Goal: Navigation & Orientation: Find specific page/section

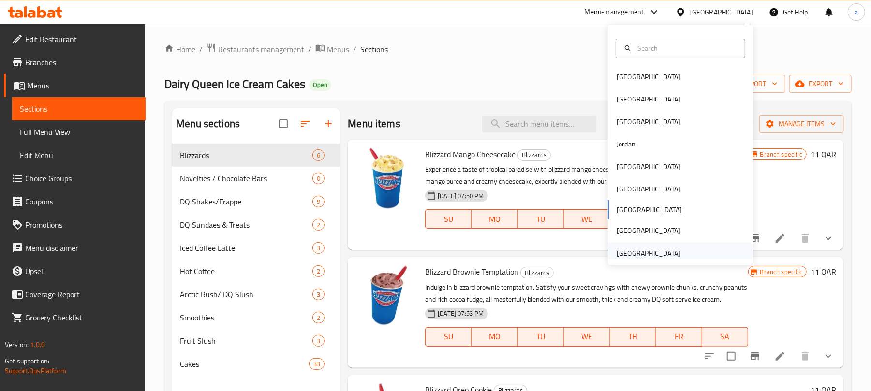
click at [648, 248] on div "[GEOGRAPHIC_DATA]" at bounding box center [649, 253] width 64 height 11
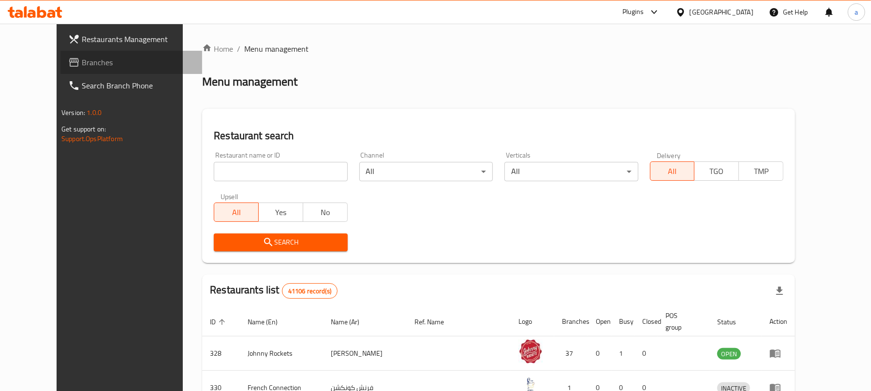
click at [82, 60] on span "Branches" at bounding box center [138, 63] width 113 height 12
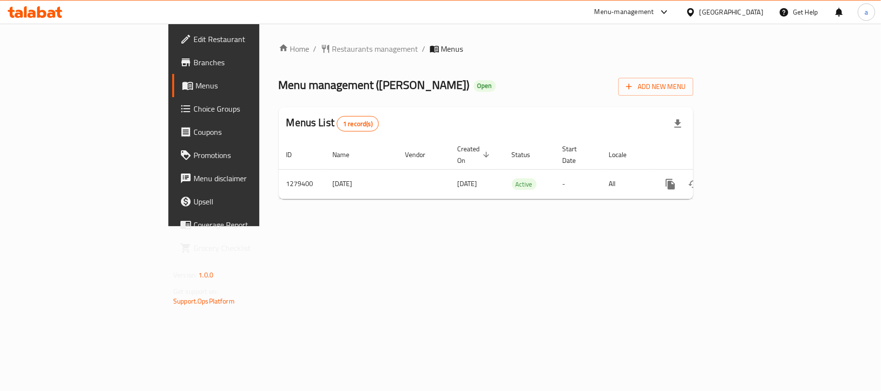
click at [714, 14] on div "[GEOGRAPHIC_DATA]" at bounding box center [731, 12] width 64 height 11
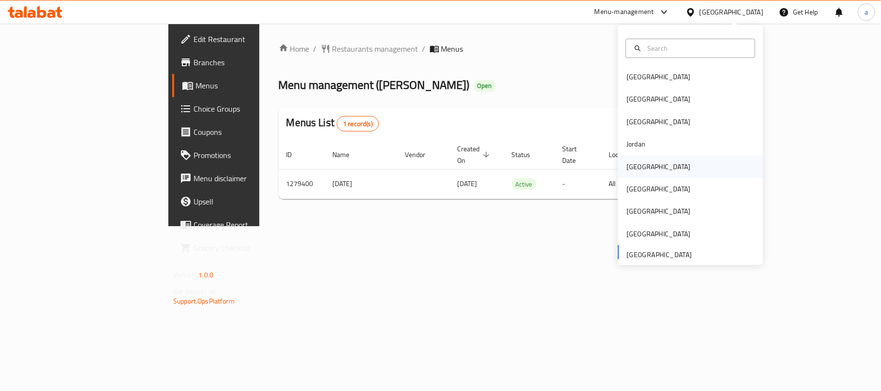
click at [637, 159] on div "[GEOGRAPHIC_DATA]" at bounding box center [658, 167] width 79 height 22
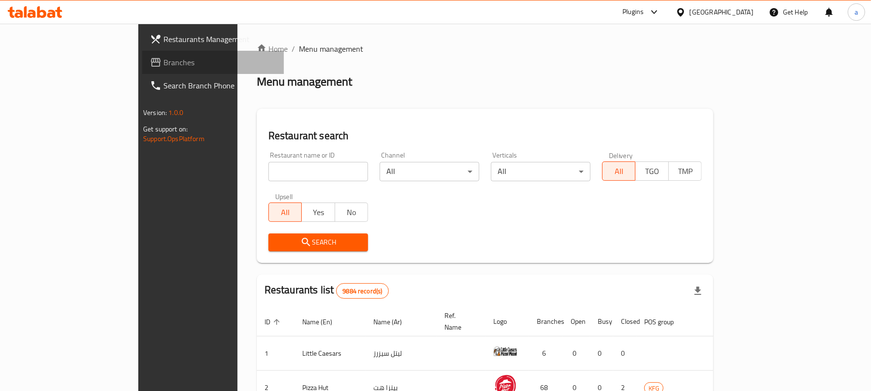
click at [163, 61] on span "Branches" at bounding box center [219, 63] width 113 height 12
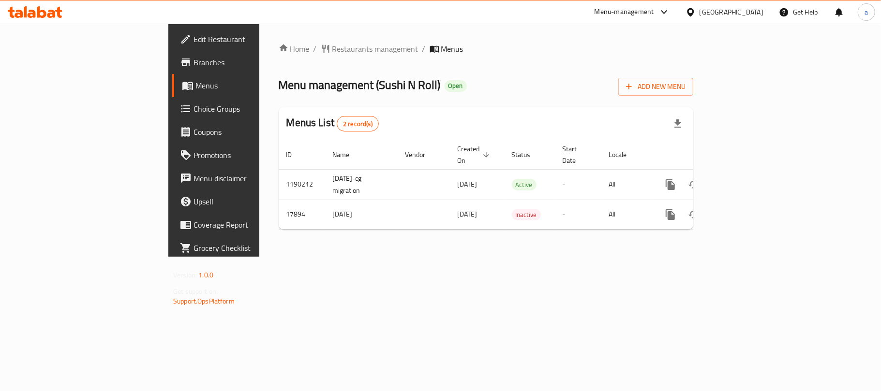
click at [743, 15] on div "[GEOGRAPHIC_DATA]" at bounding box center [731, 12] width 64 height 11
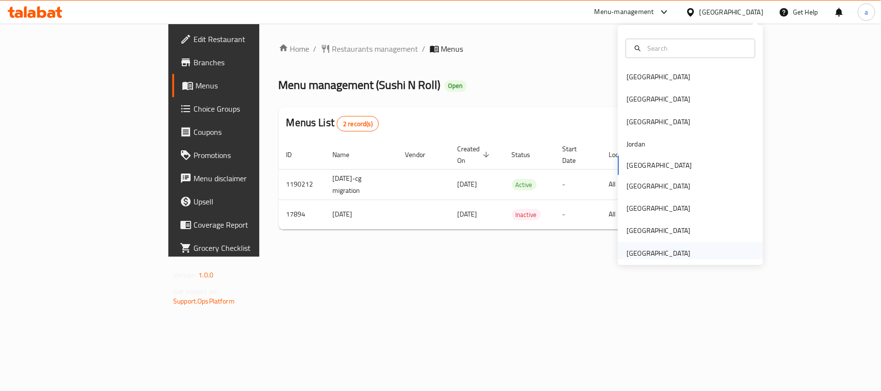
click at [667, 250] on div "[GEOGRAPHIC_DATA]" at bounding box center [658, 253] width 64 height 11
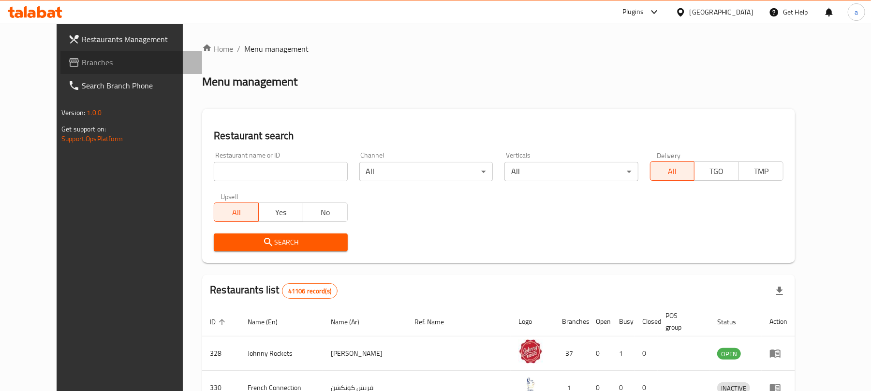
click at [60, 52] on link "Branches" at bounding box center [131, 62] width 142 height 23
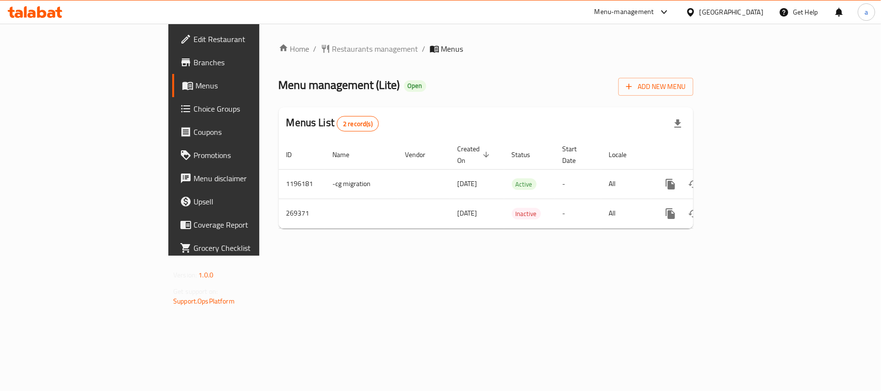
click at [41, 15] on icon at bounding box center [35, 12] width 55 height 12
click at [721, 10] on div "[GEOGRAPHIC_DATA]" at bounding box center [731, 12] width 64 height 11
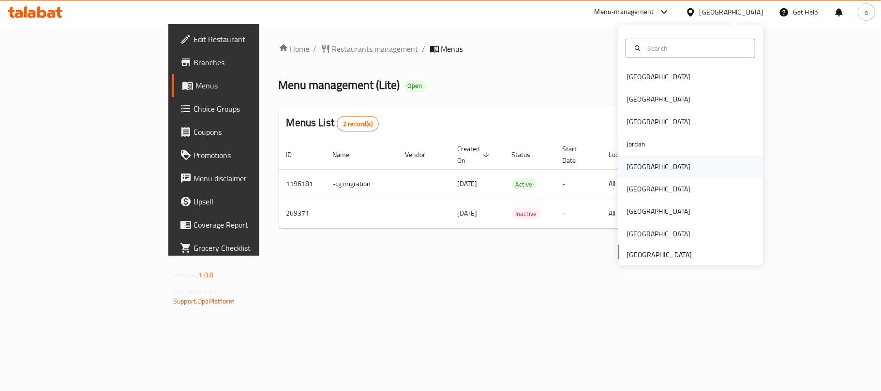
click at [639, 166] on div "[GEOGRAPHIC_DATA]" at bounding box center [658, 167] width 79 height 22
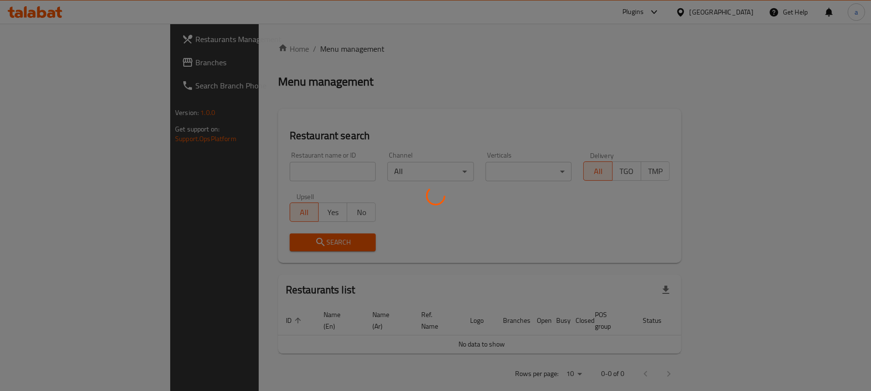
click at [39, 62] on div at bounding box center [435, 195] width 871 height 391
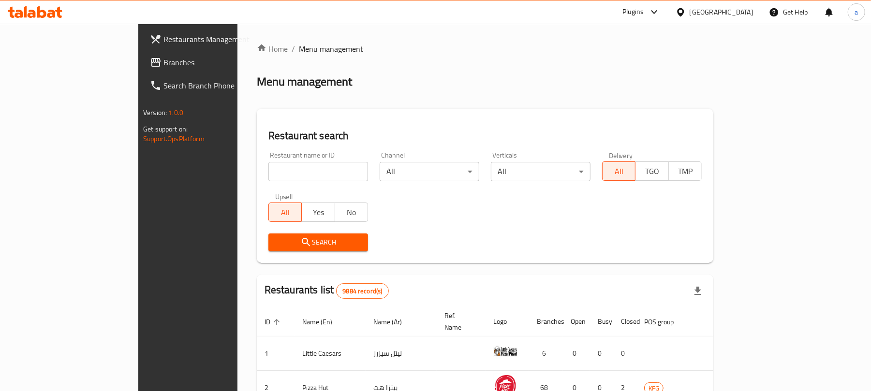
click at [163, 62] on span "Branches" at bounding box center [219, 63] width 113 height 12
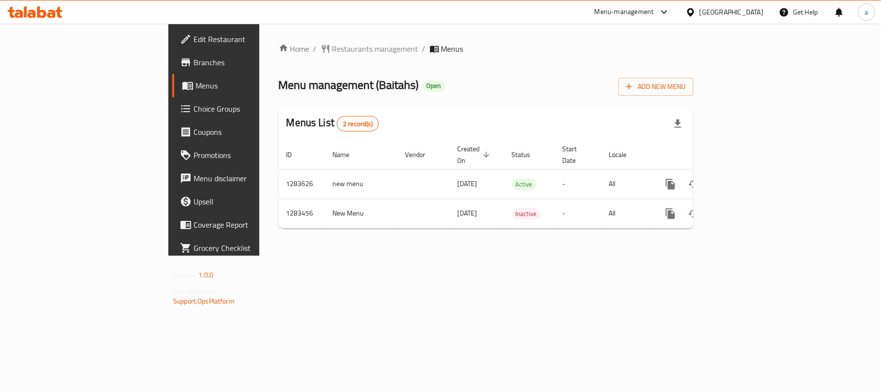
click at [753, 14] on div "[GEOGRAPHIC_DATA]" at bounding box center [731, 12] width 64 height 11
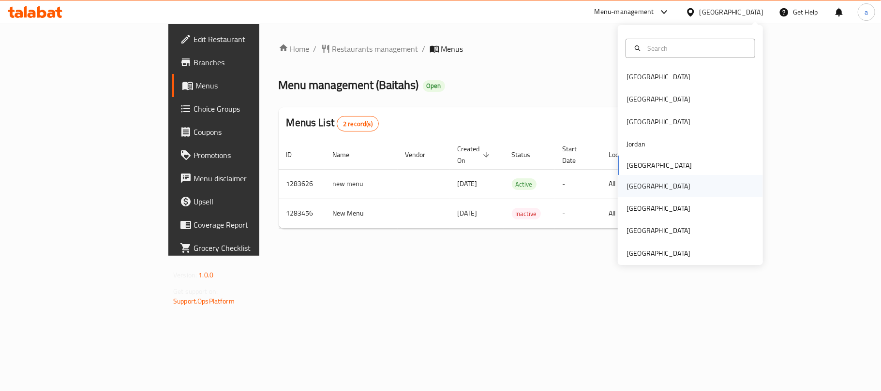
click at [627, 175] on div "[GEOGRAPHIC_DATA]" at bounding box center [658, 186] width 79 height 22
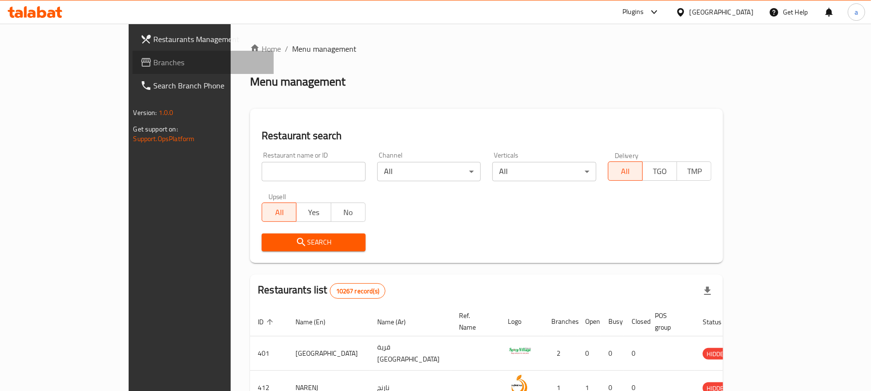
click at [154, 62] on span "Branches" at bounding box center [210, 63] width 113 height 12
